Goal: Ask a question: Seek information or help from site administrators or community

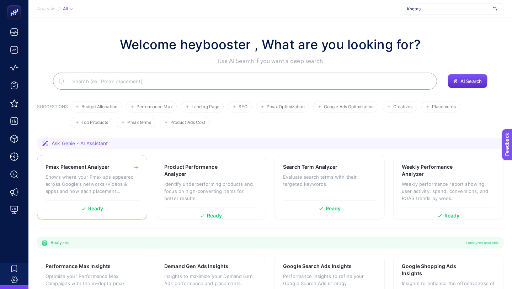
click at [94, 174] on p "Shows where your Pmax ads appeared across Google's networks (videos & apps) and…" at bounding box center [92, 183] width 93 height 21
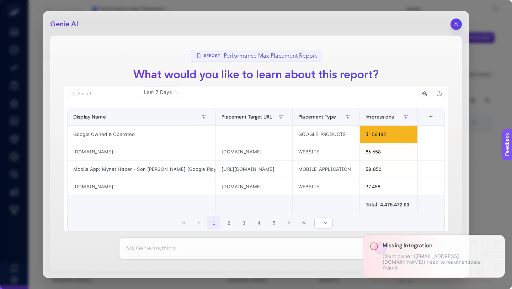
click at [174, 250] on input at bounding box center [248, 248] width 246 height 9
type input "bu tabloyu yorumla"
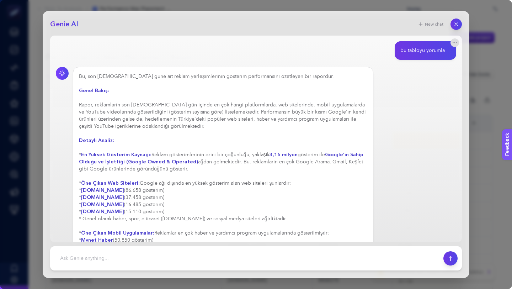
click at [153, 76] on div "Bu, son [DEMOGRAPHIC_DATA] güne ait reklam yerleşimlerinin gösterim performansı…" at bounding box center [223, 219] width 288 height 292
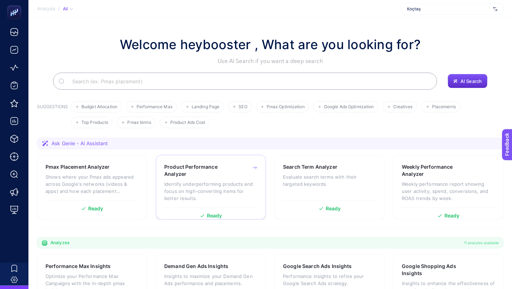
click at [182, 184] on p "Identify underperforming products and focus on high-converting items for better…" at bounding box center [210, 190] width 93 height 21
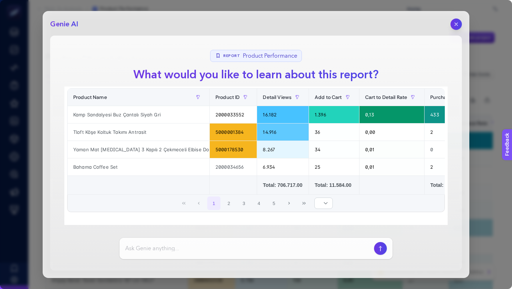
scroll to position [19, 0]
click at [160, 246] on input at bounding box center [248, 248] width 246 height 9
type input "değerl"
type input "değerlendir"
type input "bu tablo iş görür mü"
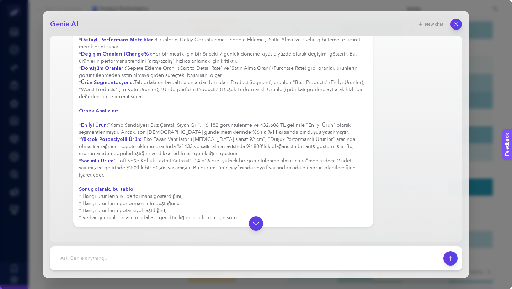
scroll to position [75, 0]
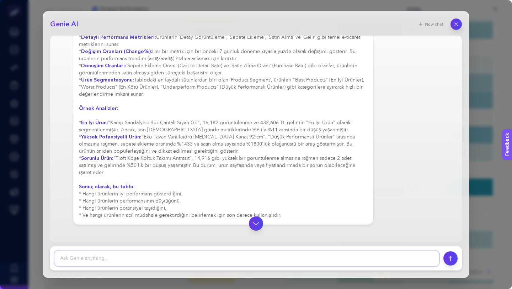
click at [113, 255] on textarea at bounding box center [246, 258] width 385 height 16
type textarea "teşekkür ederim"
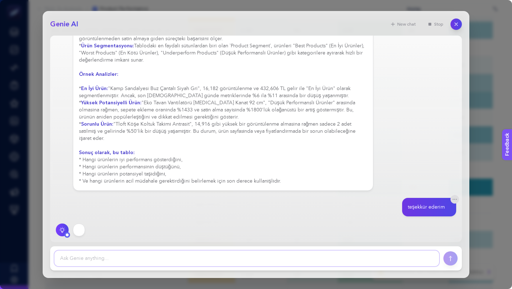
scroll to position [115, 0]
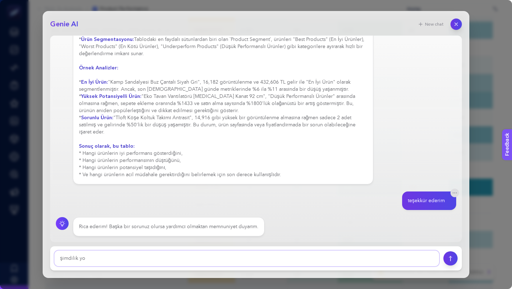
type textarea "şimdilik yok"
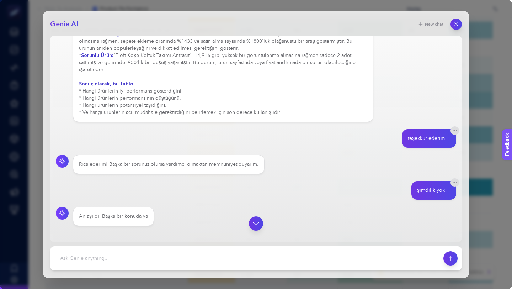
scroll to position [167, 0]
